Goal: Task Accomplishment & Management: Complete application form

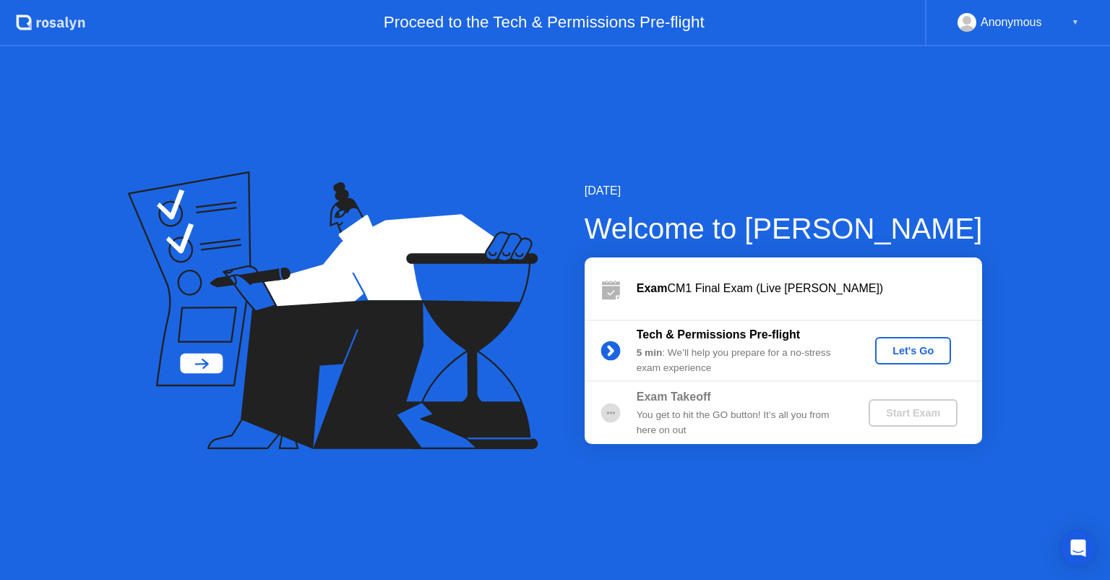
click at [894, 359] on button "Let's Go" at bounding box center [913, 350] width 76 height 27
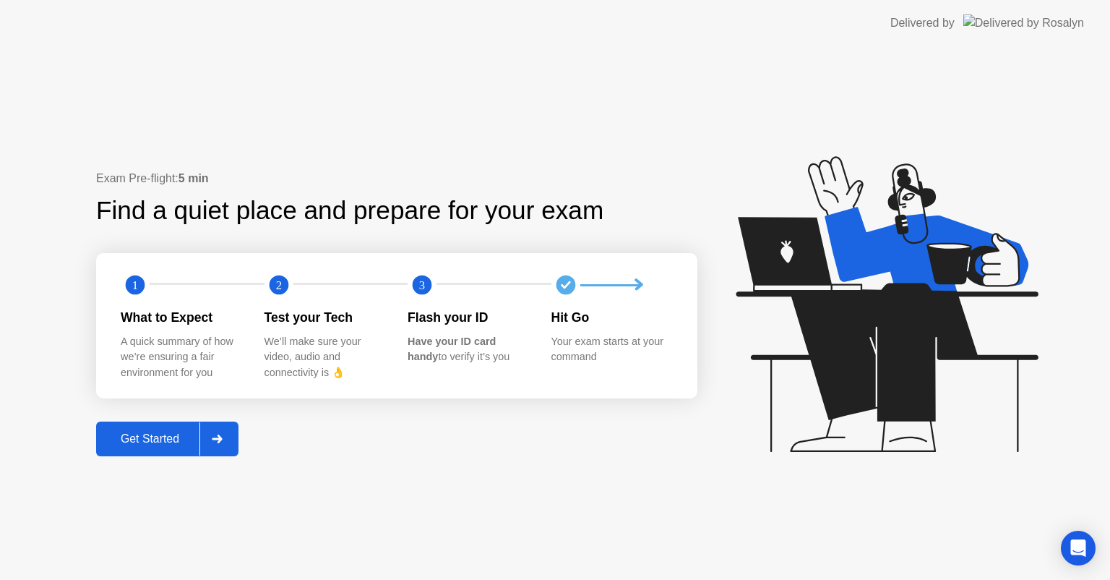
click at [132, 439] on div "Get Started" at bounding box center [149, 438] width 99 height 13
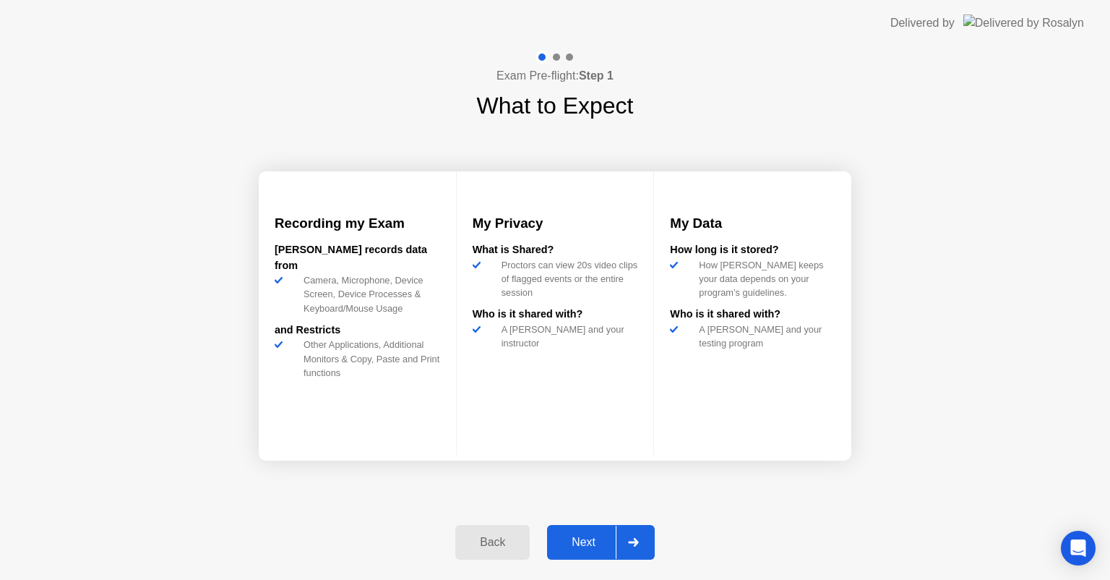
click at [587, 563] on div "Back Next" at bounding box center [555, 542] width 217 height 66
click at [587, 544] on div "Next" at bounding box center [583, 541] width 64 height 13
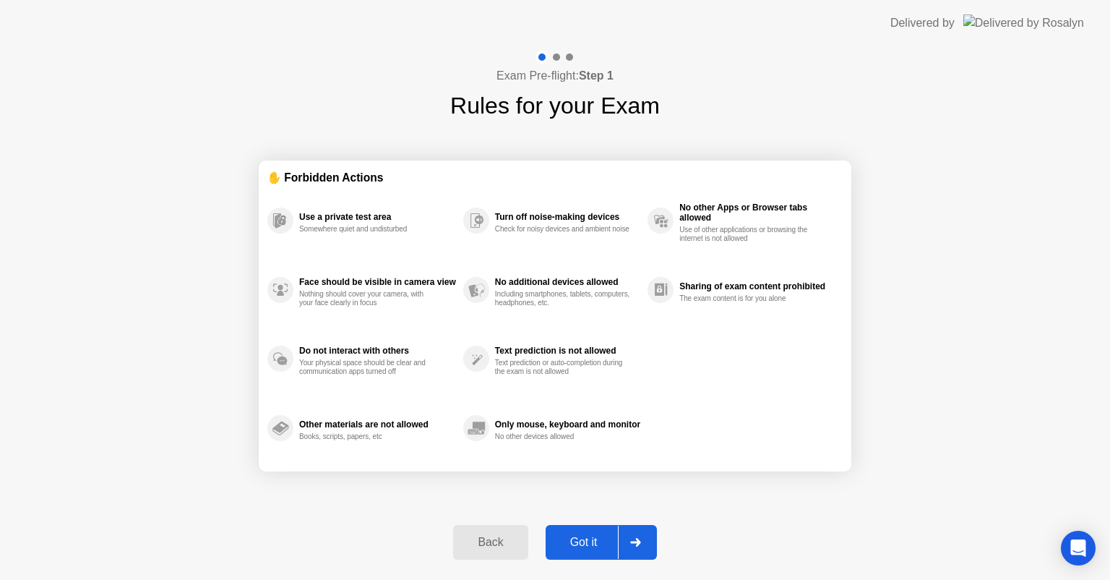
click at [587, 544] on div "Got it" at bounding box center [584, 541] width 68 height 13
select select "**********"
select select "*******"
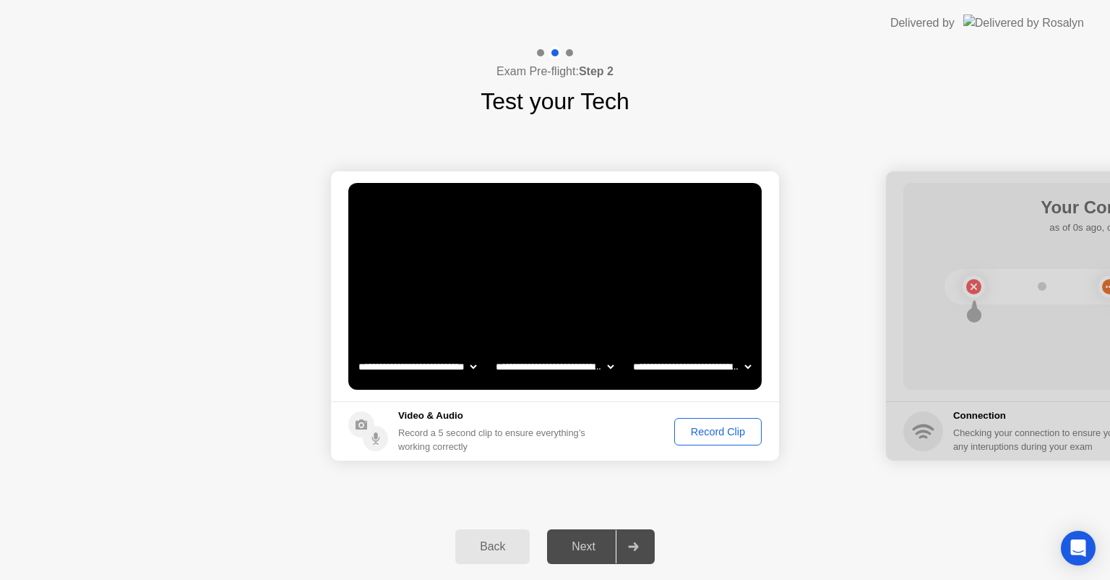
click at [694, 434] on div "Record Clip" at bounding box center [717, 432] width 77 height 12
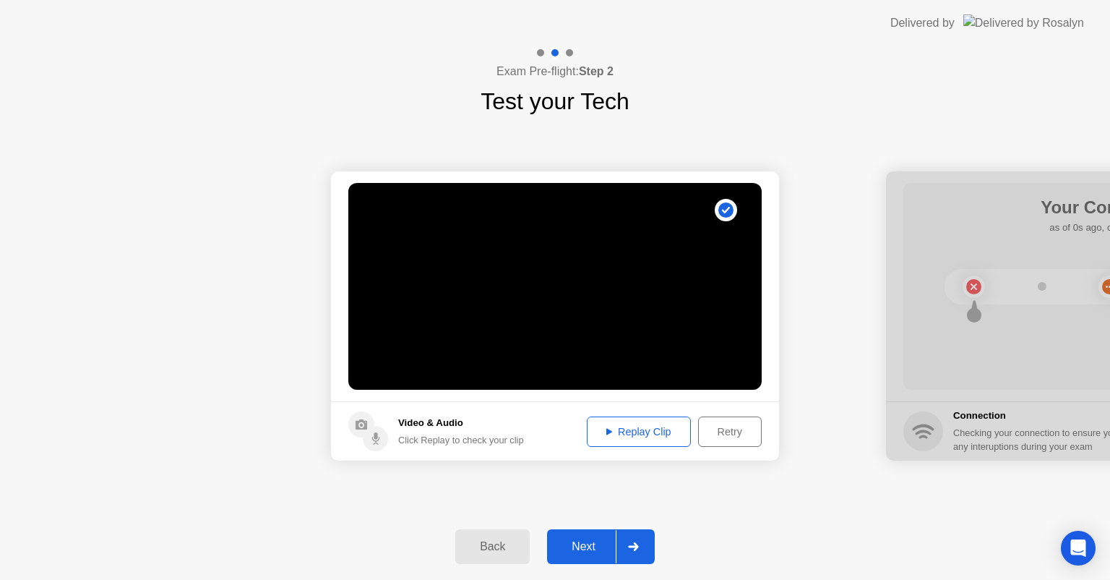
click at [569, 561] on button "Next" at bounding box center [601, 546] width 108 height 35
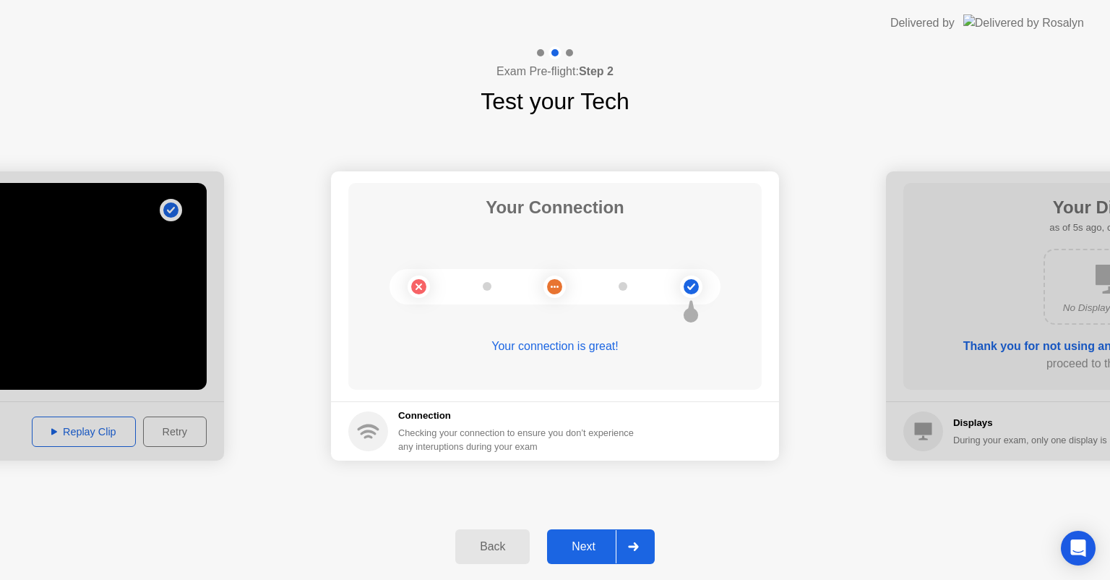
click at [591, 544] on div "Next" at bounding box center [583, 546] width 64 height 13
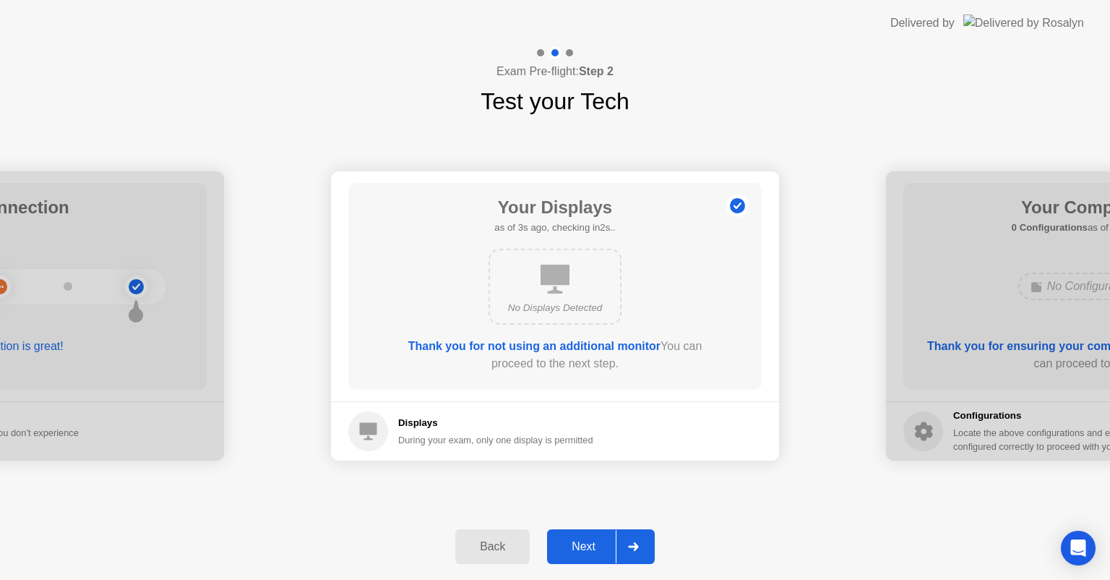
click at [591, 544] on div "Next" at bounding box center [583, 546] width 64 height 13
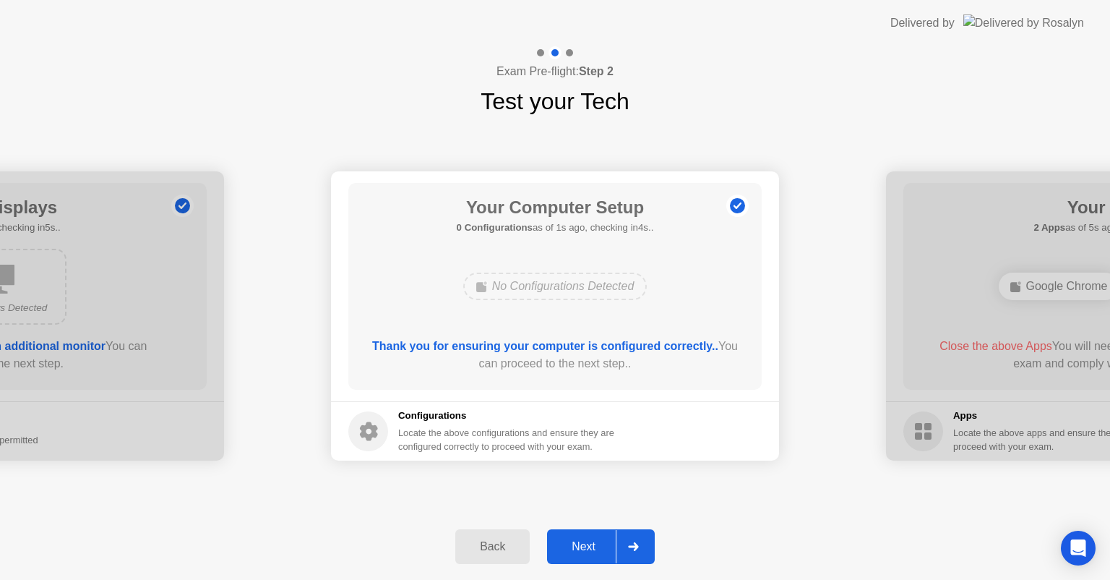
click at [591, 544] on div "Next" at bounding box center [583, 546] width 64 height 13
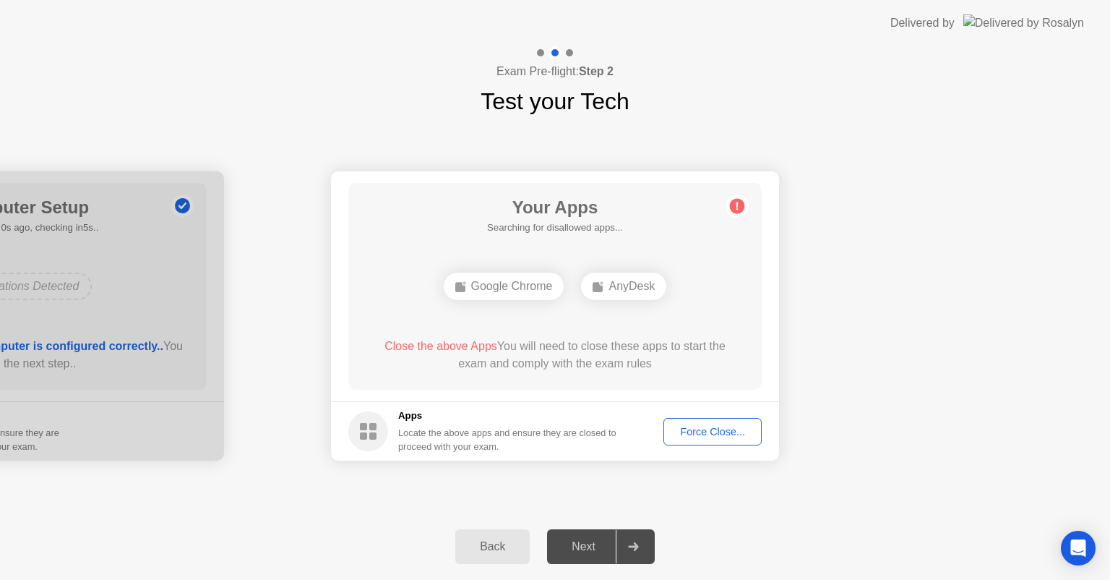
click at [723, 426] on div "Force Close..." at bounding box center [712, 432] width 88 height 12
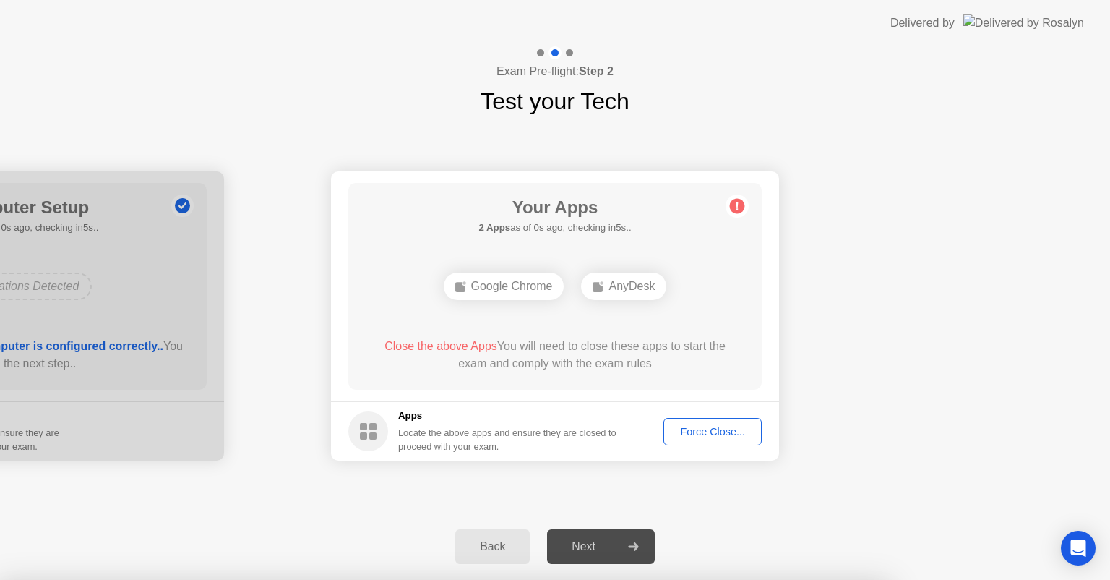
click at [788, 579] on div at bounding box center [555, 580] width 1110 height 0
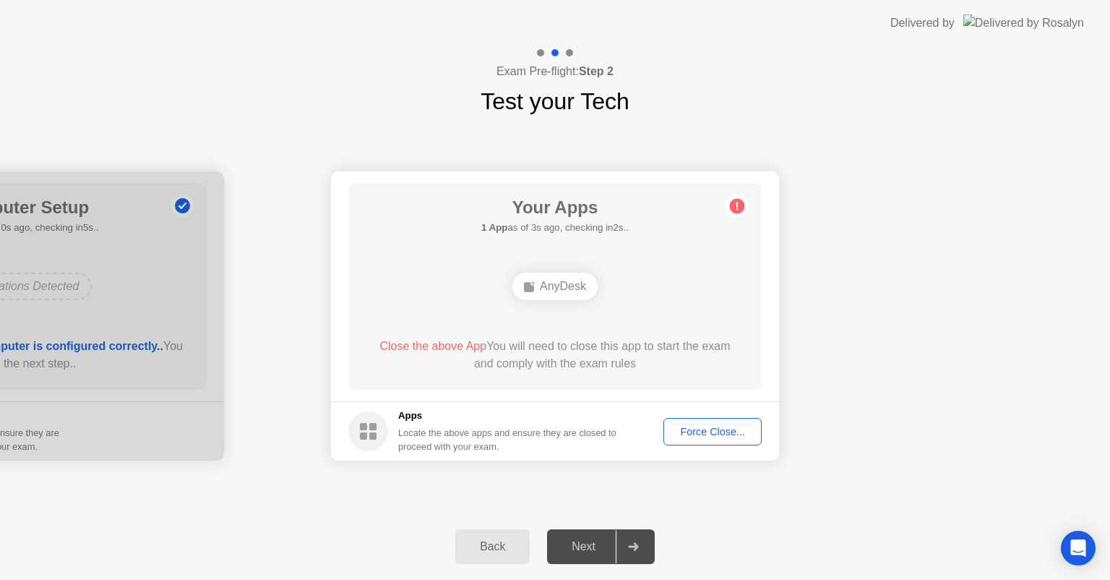
click at [703, 434] on div "Force Close..." at bounding box center [712, 432] width 88 height 12
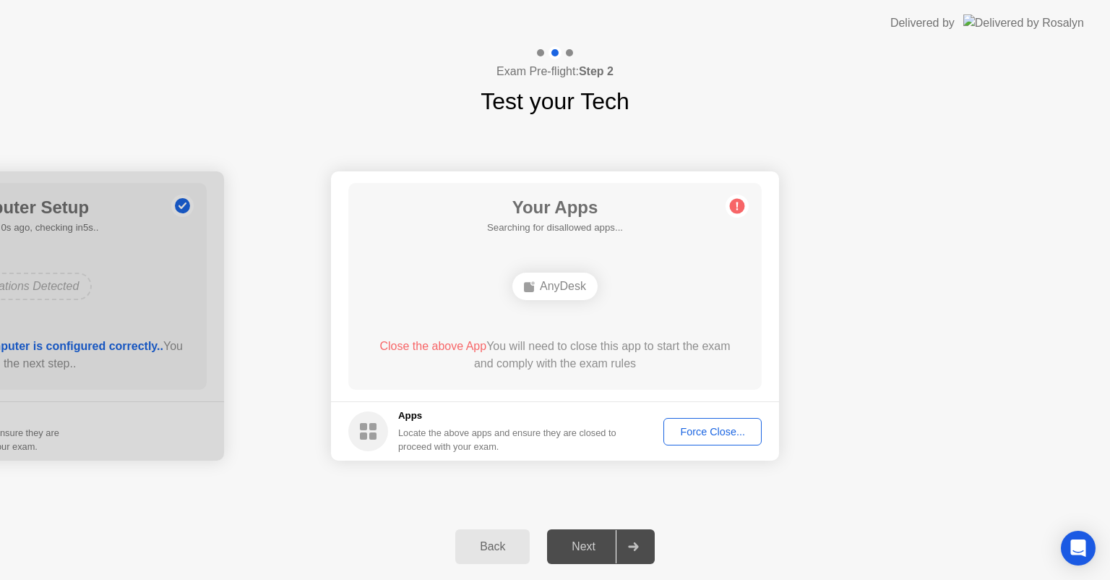
click at [714, 421] on button "Force Close..." at bounding box center [712, 431] width 98 height 27
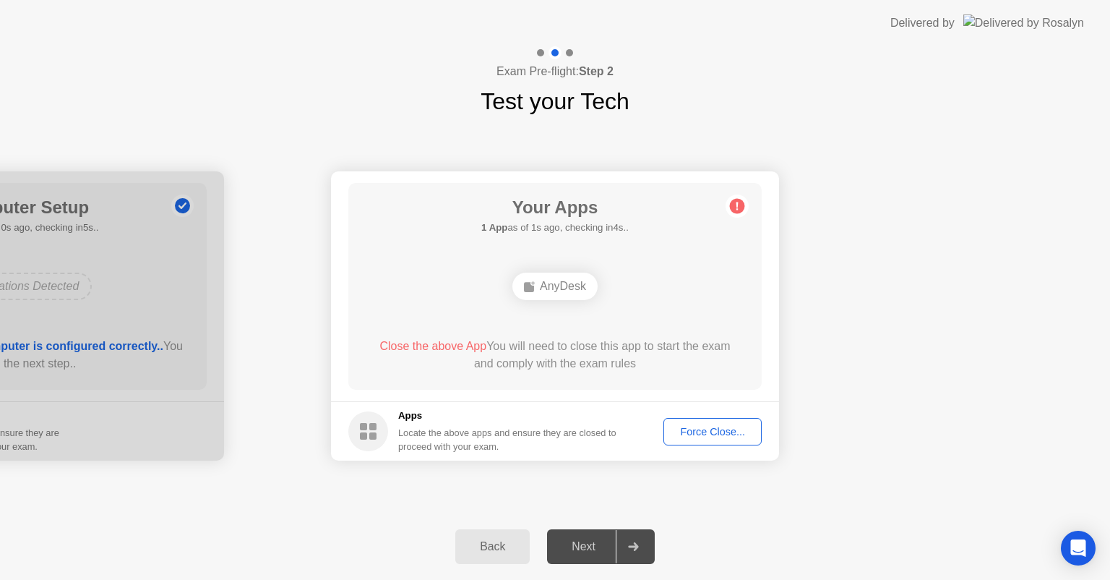
click at [708, 441] on button "Force Close..." at bounding box center [712, 431] width 98 height 27
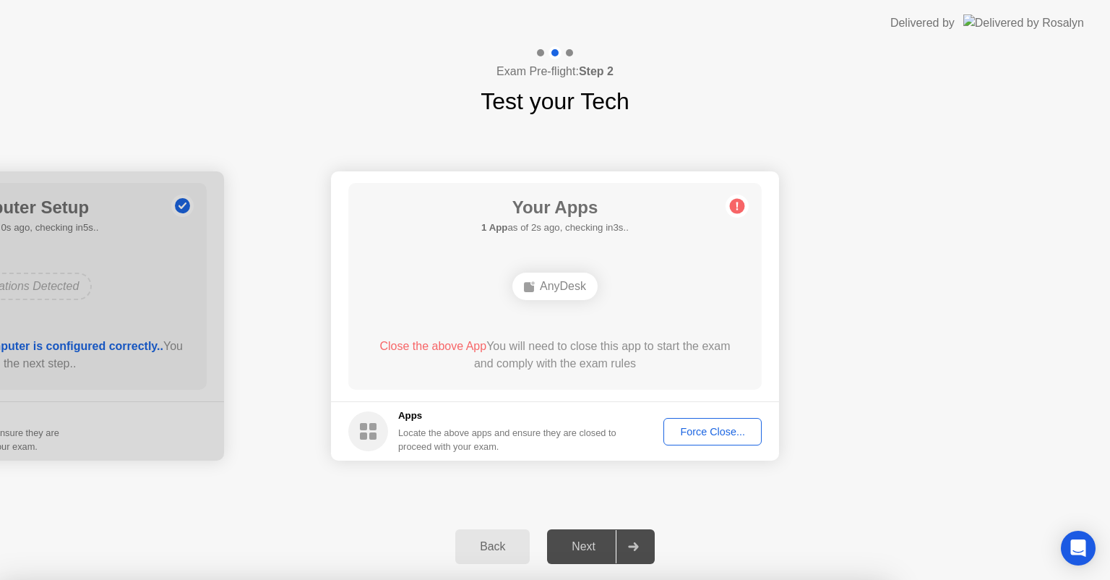
click at [788, 579] on div at bounding box center [555, 580] width 1110 height 0
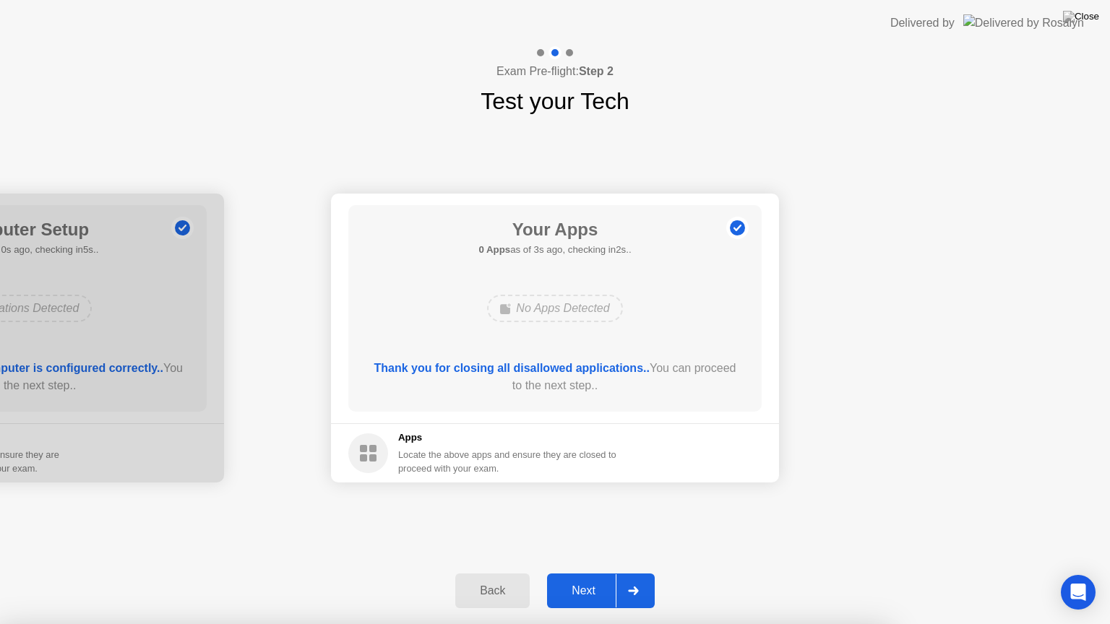
click at [584, 579] on div "Next" at bounding box center [583, 591] width 64 height 13
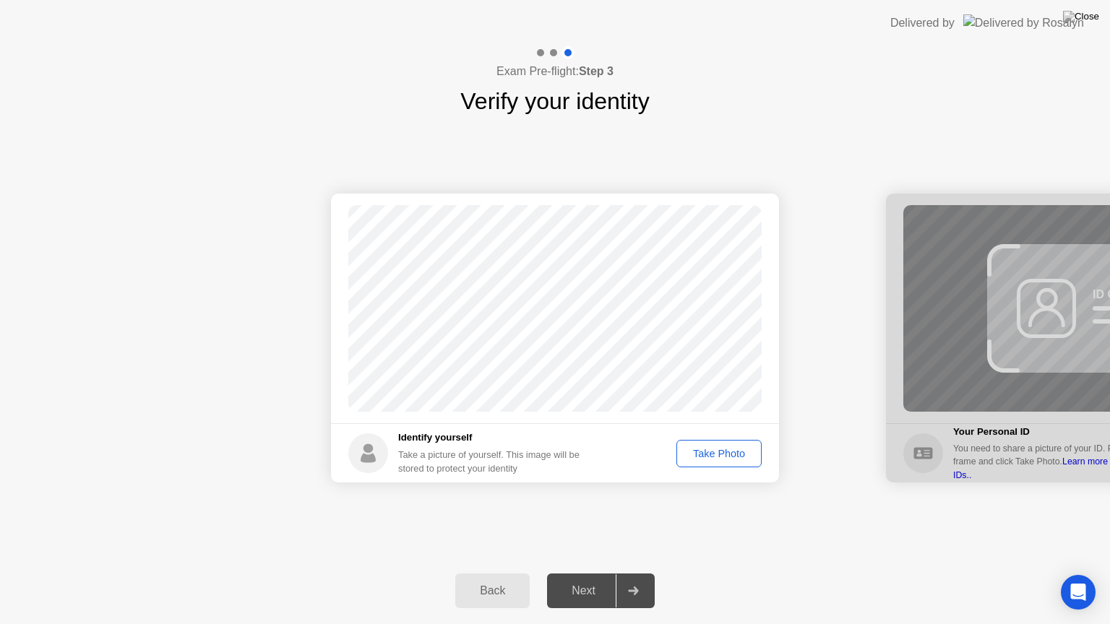
click at [722, 452] on div "Take Photo" at bounding box center [718, 454] width 75 height 12
click at [577, 579] on div "Next" at bounding box center [583, 591] width 64 height 13
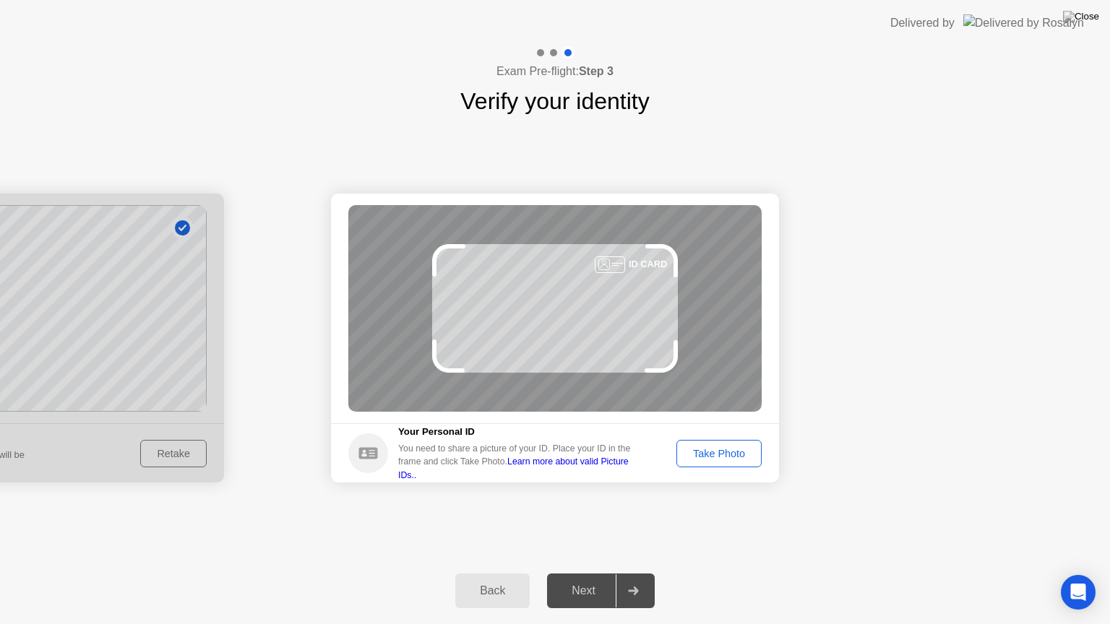
click at [715, 462] on button "Take Photo" at bounding box center [718, 453] width 85 height 27
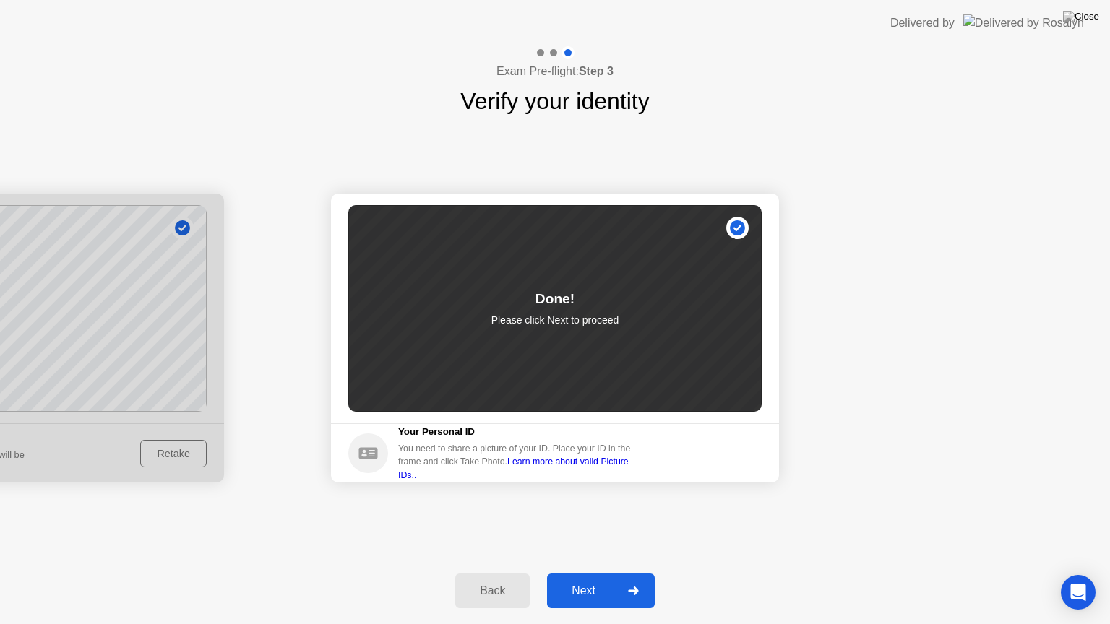
click at [588, 579] on div "Next" at bounding box center [583, 591] width 64 height 13
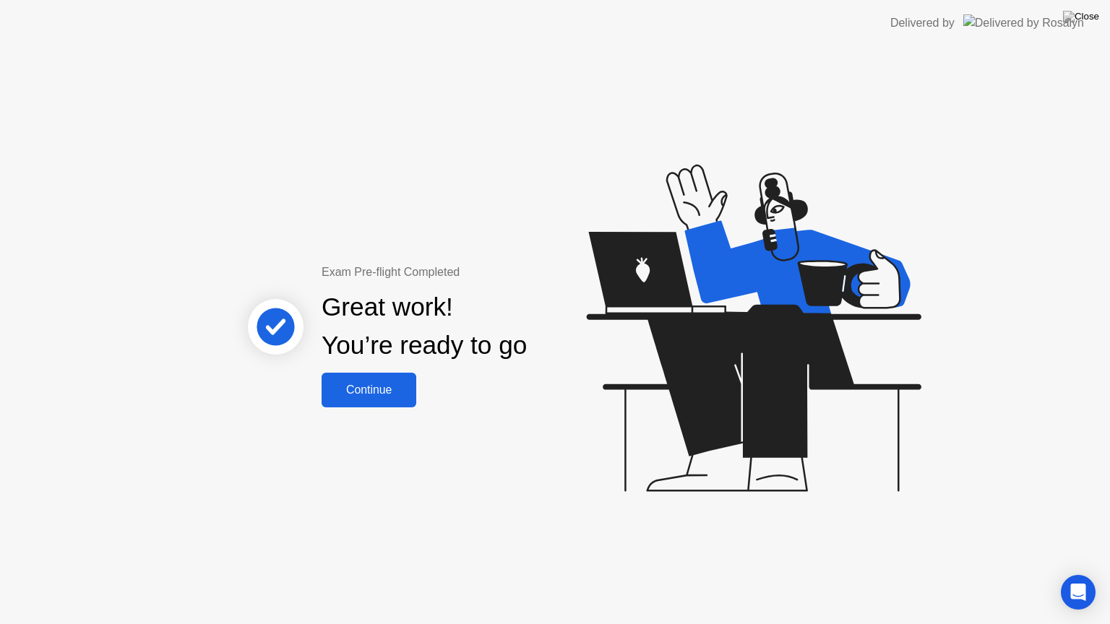
click at [346, 389] on div "Continue" at bounding box center [369, 390] width 86 height 13
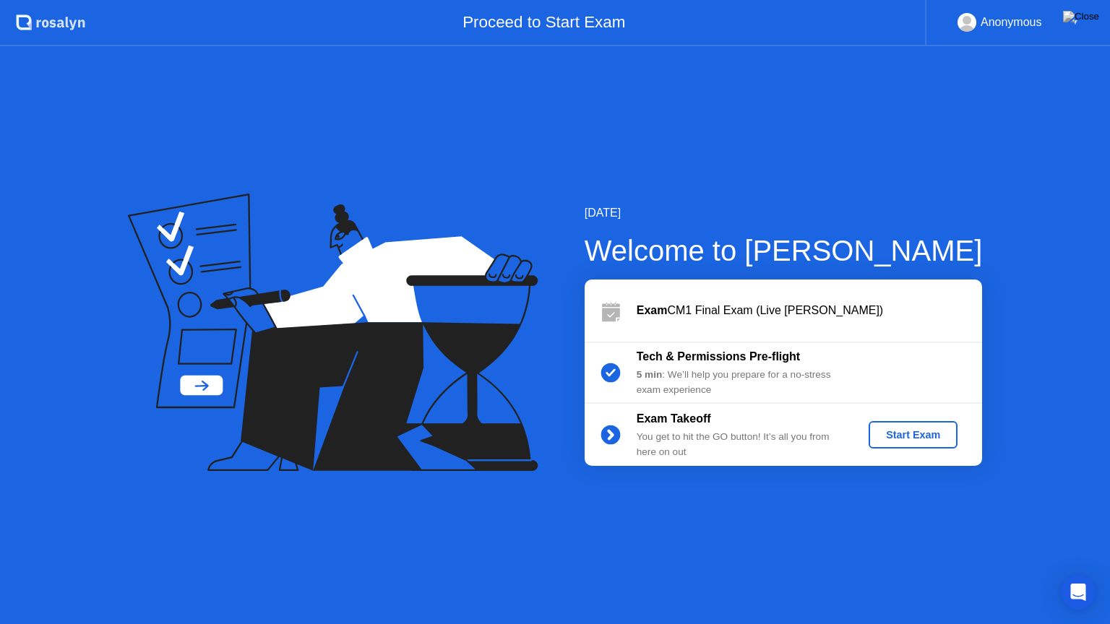
click at [916, 429] on div "Start Exam" at bounding box center [912, 435] width 77 height 12
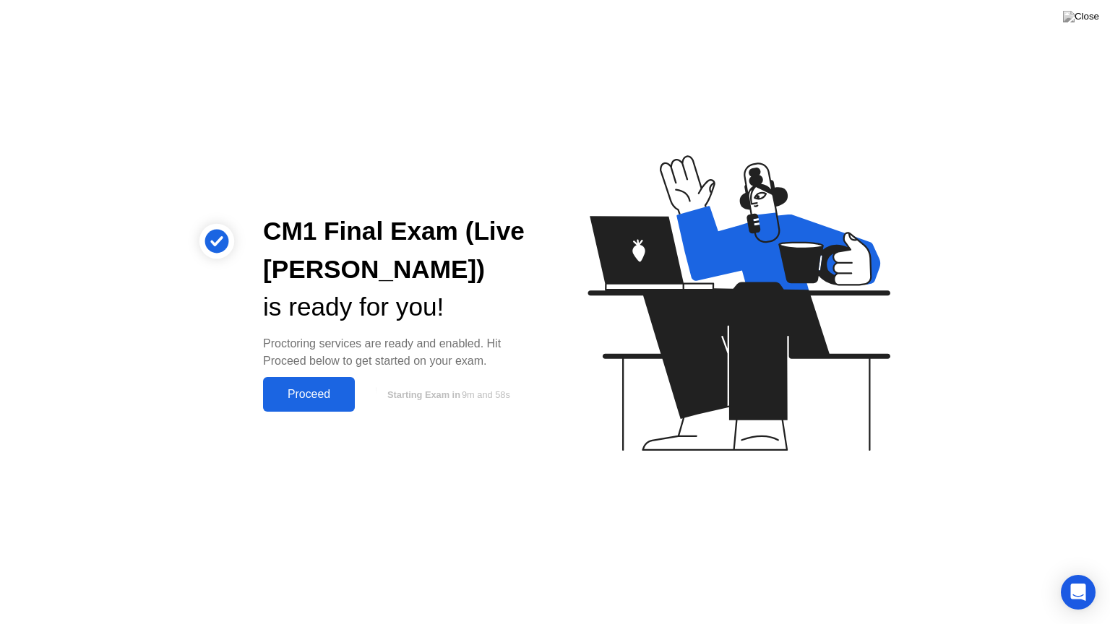
click at [317, 395] on div "Proceed" at bounding box center [308, 394] width 83 height 13
